Goal: Information Seeking & Learning: Learn about a topic

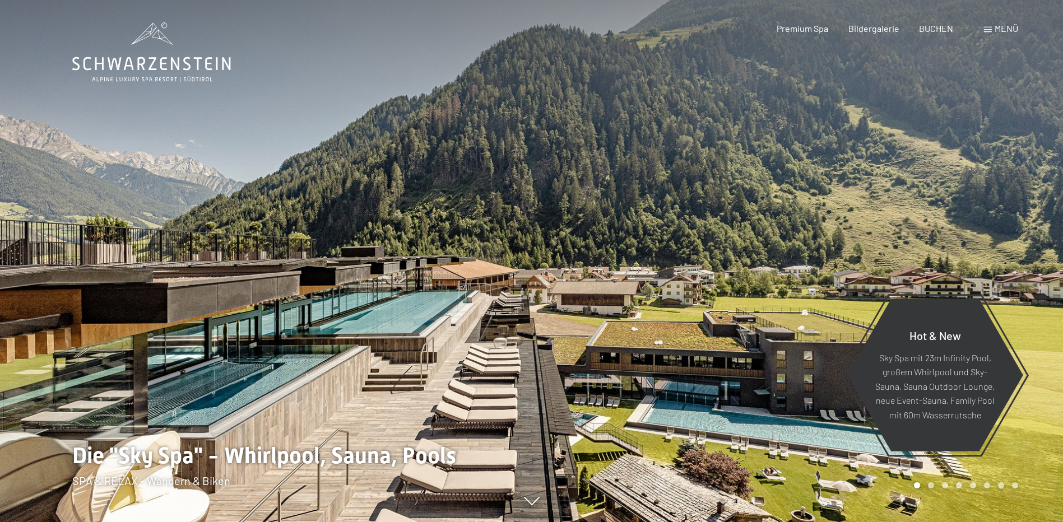
click at [999, 27] on span "Menü" at bounding box center [1006, 28] width 24 height 11
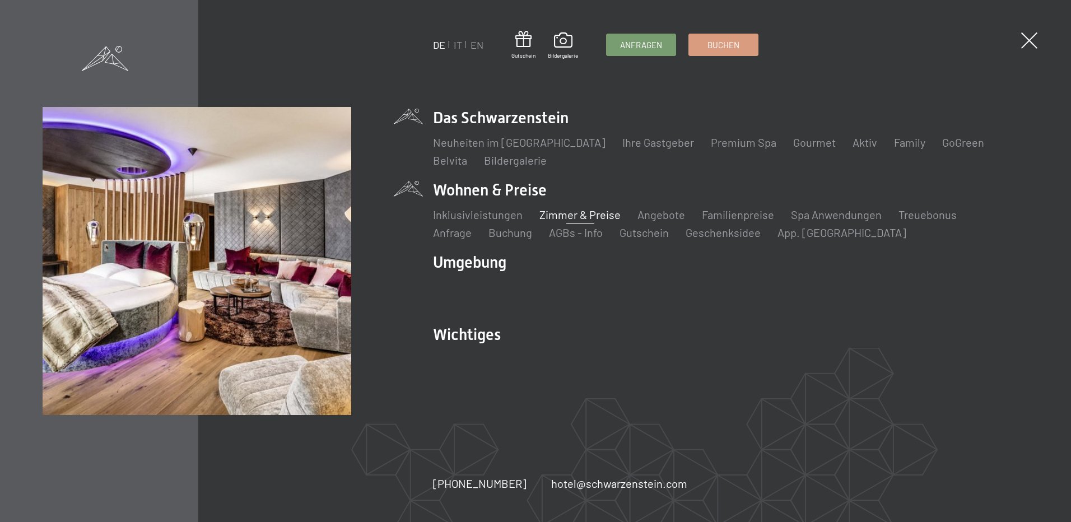
click at [587, 215] on link "Zimmer & Preise" at bounding box center [580, 214] width 81 height 13
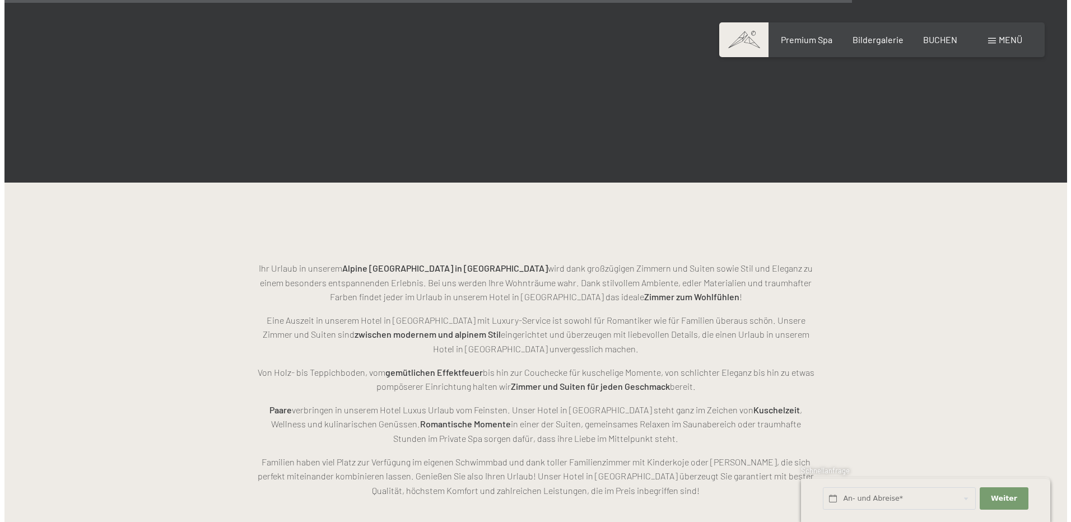
scroll to position [2857, 0]
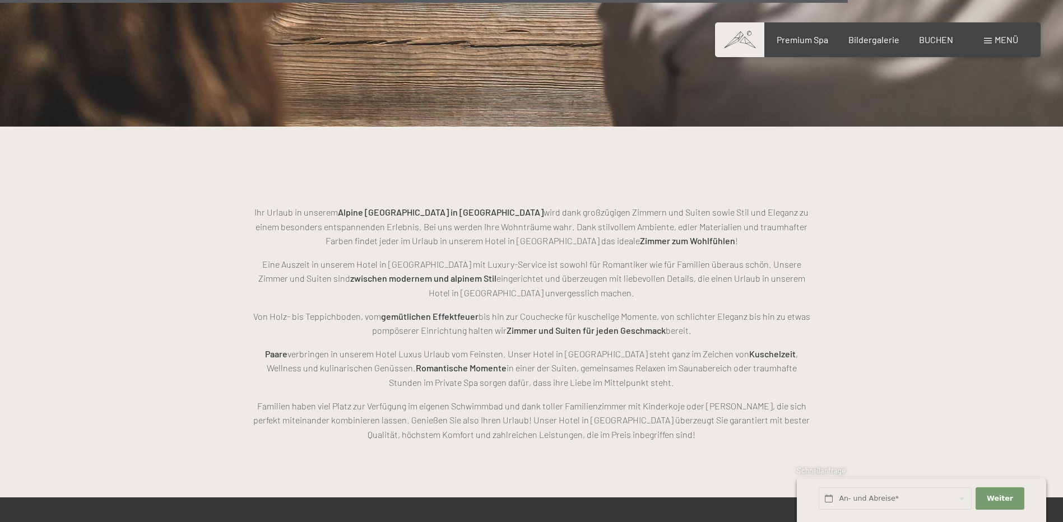
click at [997, 35] on span "Menü" at bounding box center [1006, 39] width 24 height 11
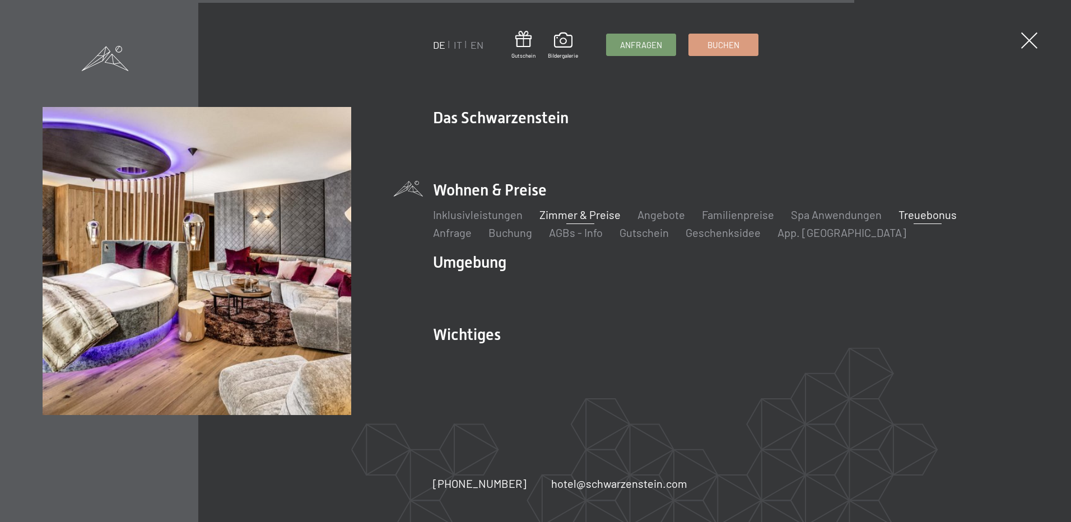
click at [928, 215] on link "Treuebonus" at bounding box center [928, 214] width 58 height 13
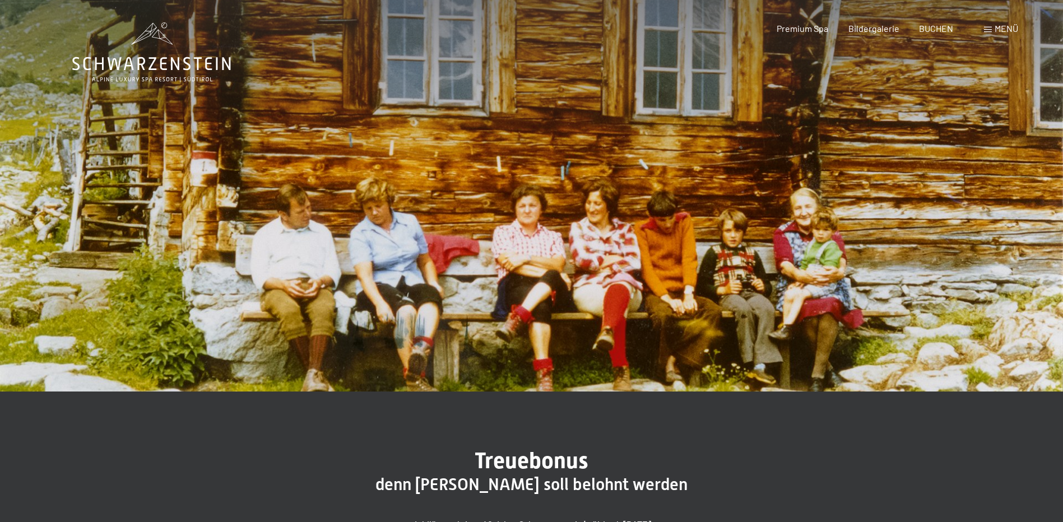
click at [996, 25] on span "Menü" at bounding box center [1006, 28] width 24 height 11
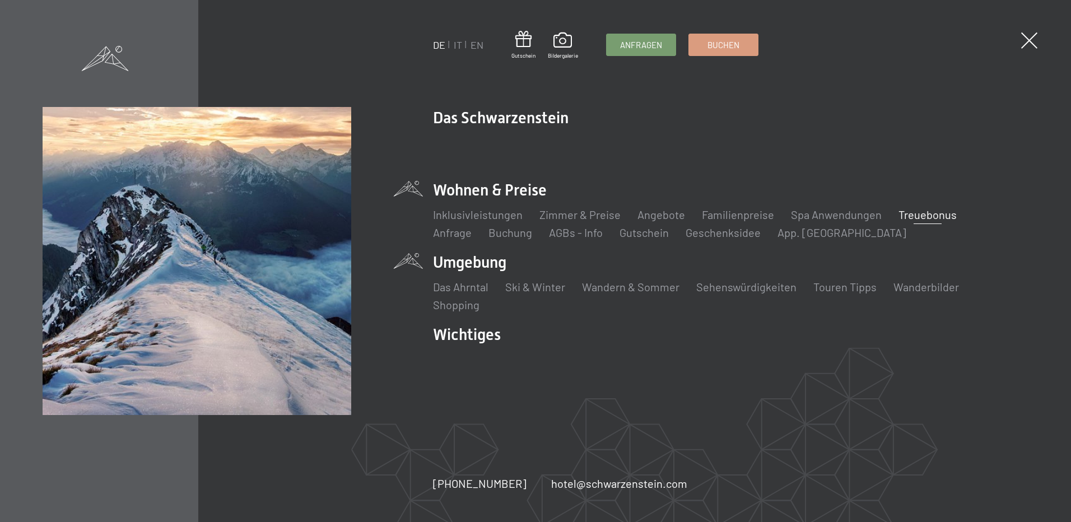
click at [448, 260] on li "Umgebung Das Ahrntal Ski & Winter Skifahren Skischule Wandern & Sommer Wandern …" at bounding box center [730, 282] width 595 height 61
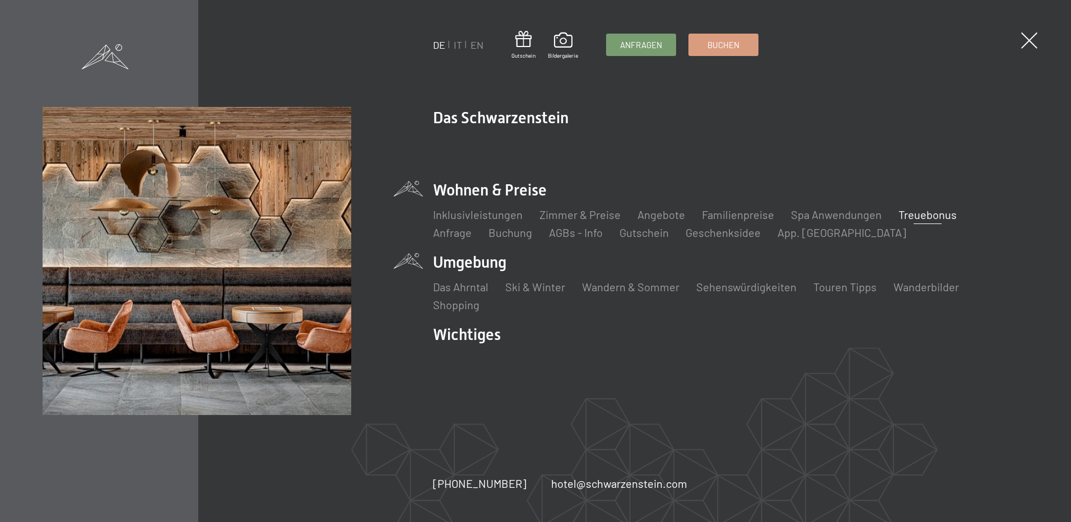
click at [111, 54] on span at bounding box center [105, 56] width 47 height 25
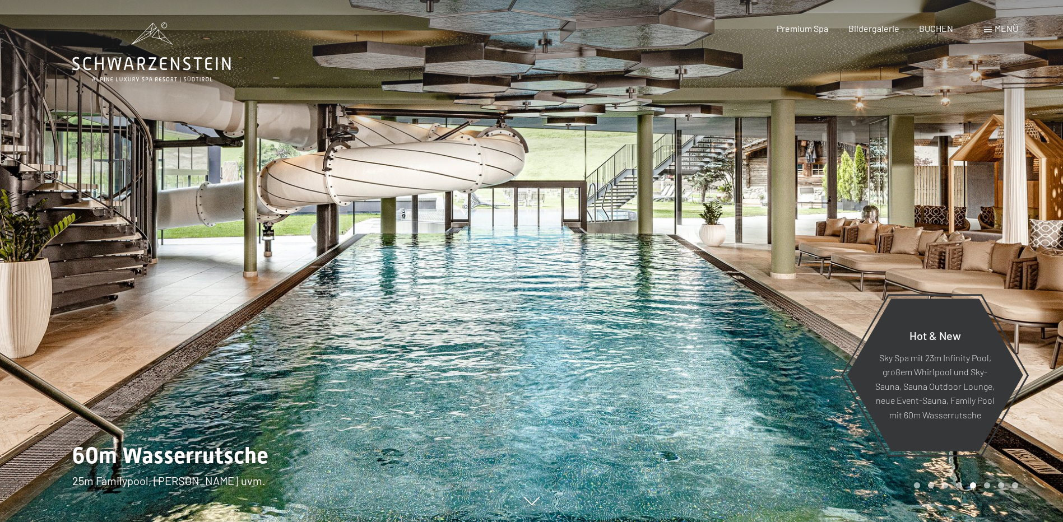
click at [988, 27] on span at bounding box center [988, 30] width 8 height 6
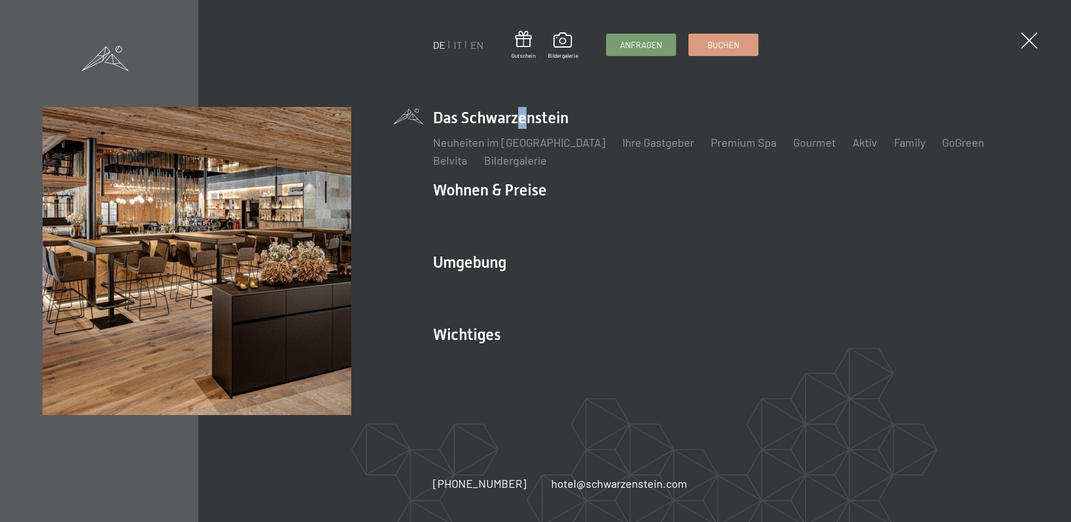
click at [515, 116] on li "Das Schwarzenstein Neuheiten im Schwarzenstein Ihre Gastgeber Premium Spa Gourm…" at bounding box center [730, 137] width 595 height 61
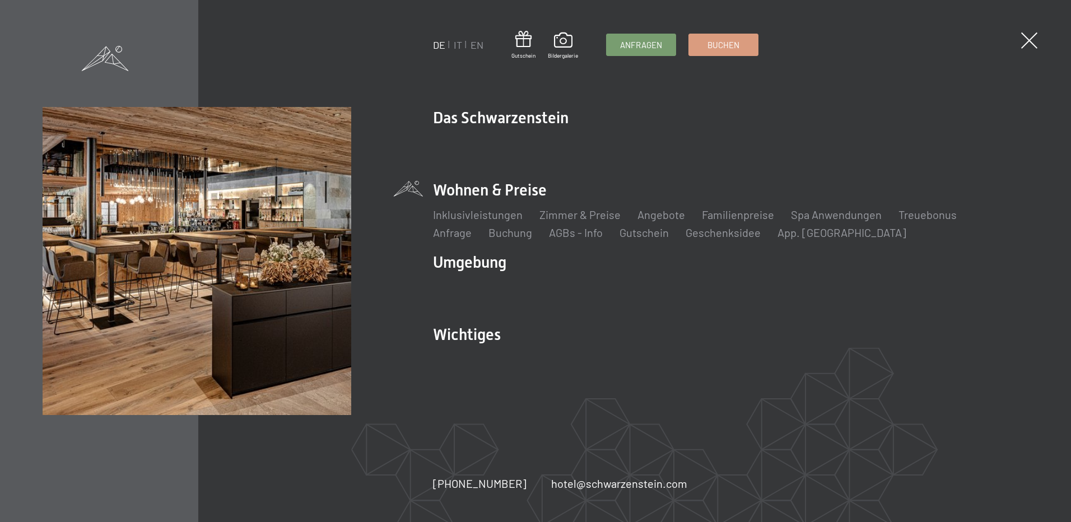
drag, startPoint x: 515, startPoint y: 116, endPoint x: 490, endPoint y: 194, distance: 82.6
click at [490, 194] on li "Wohnen & Preise Inklusivleistungen Zimmer & Preise Liste Angebote Liste Familie…" at bounding box center [730, 209] width 595 height 61
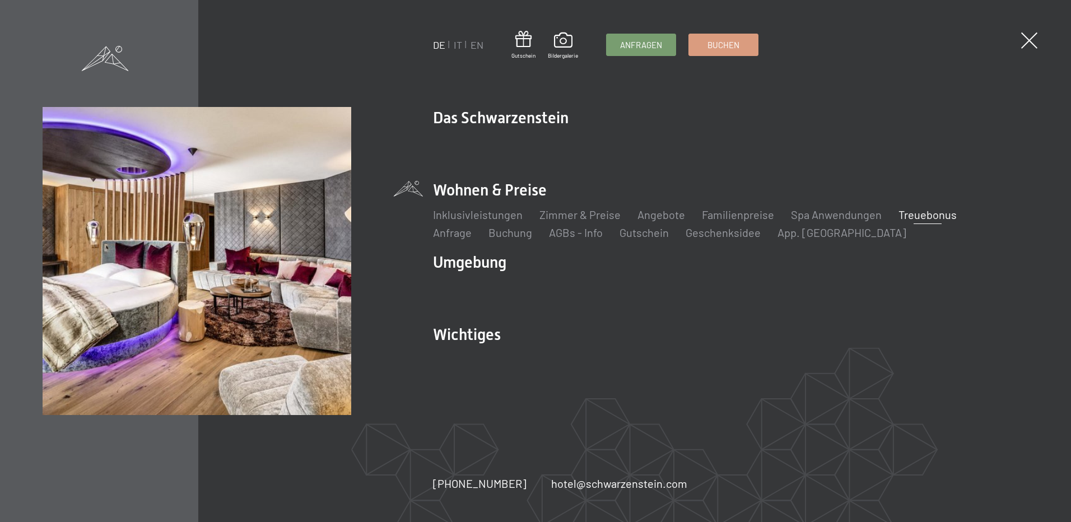
click at [901, 214] on link "Treuebonus" at bounding box center [928, 214] width 58 height 13
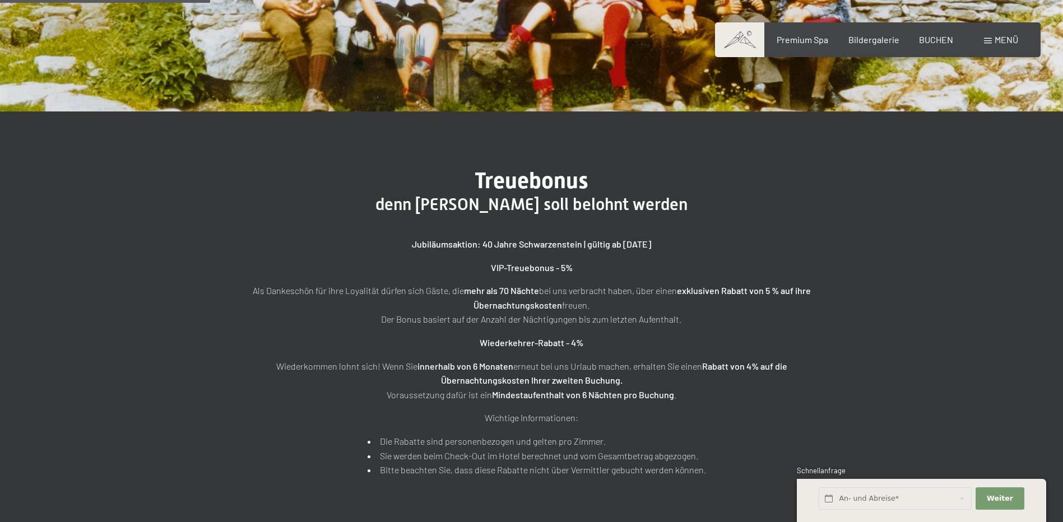
scroll to position [336, 0]
